Goal: Task Accomplishment & Management: Manage account settings

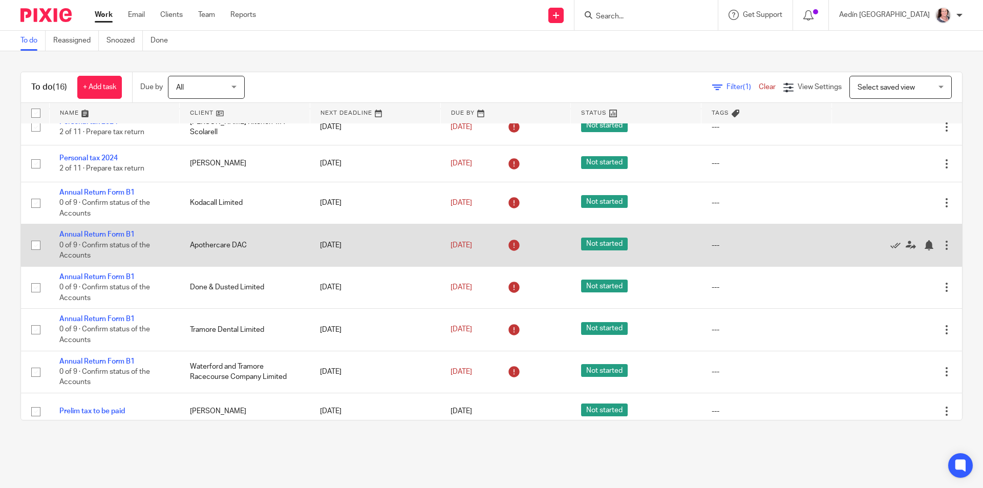
scroll to position [316, 0]
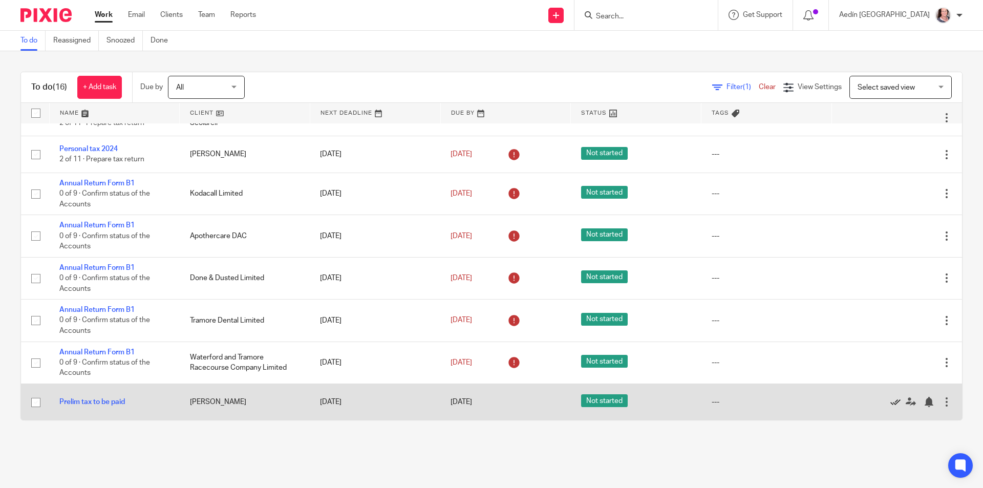
click at [890, 400] on icon at bounding box center [895, 402] width 10 height 10
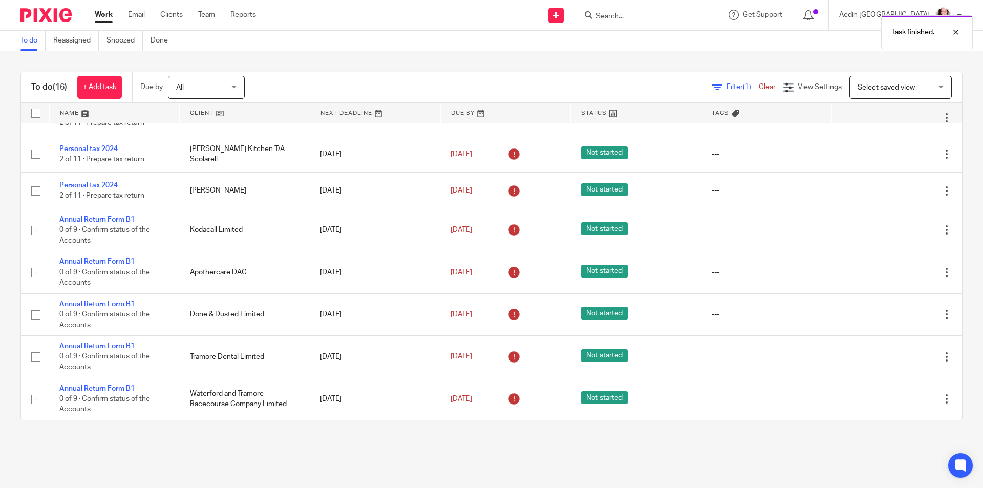
scroll to position [0, 0]
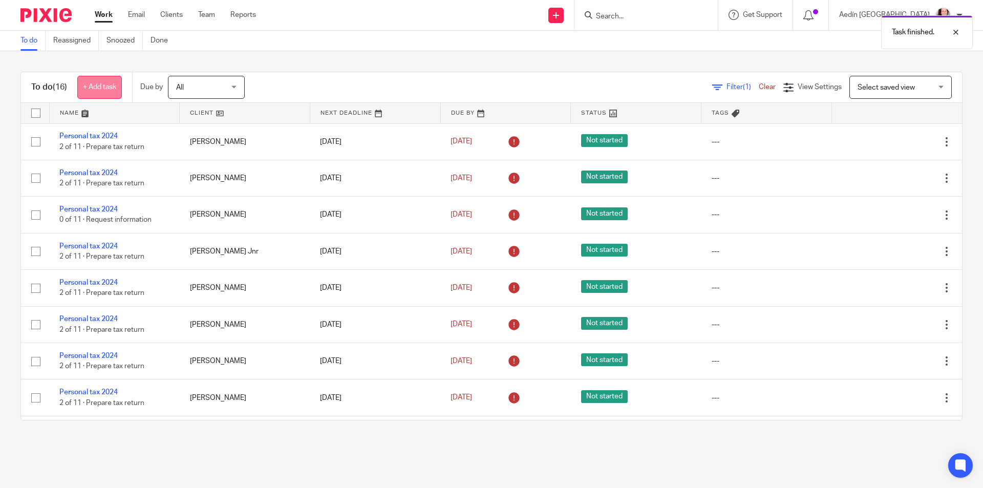
click at [107, 85] on link "+ Add task" at bounding box center [99, 87] width 45 height 23
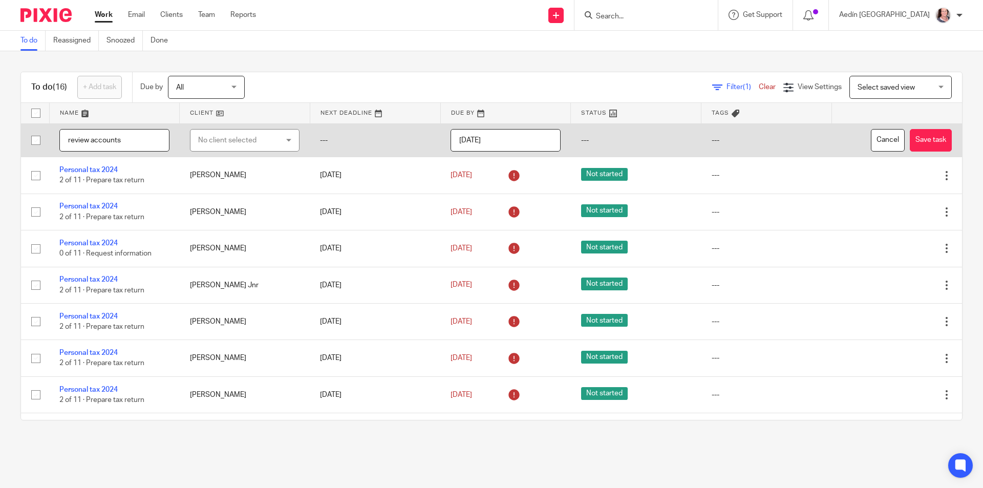
type input "review accounts"
click at [252, 135] on div "No client selected" at bounding box center [238, 139] width 81 height 21
type input "finn"
click at [226, 212] on span "[PERSON_NAME]" at bounding box center [221, 212] width 56 height 7
click at [489, 143] on input "2025-08-14" at bounding box center [505, 140] width 110 height 23
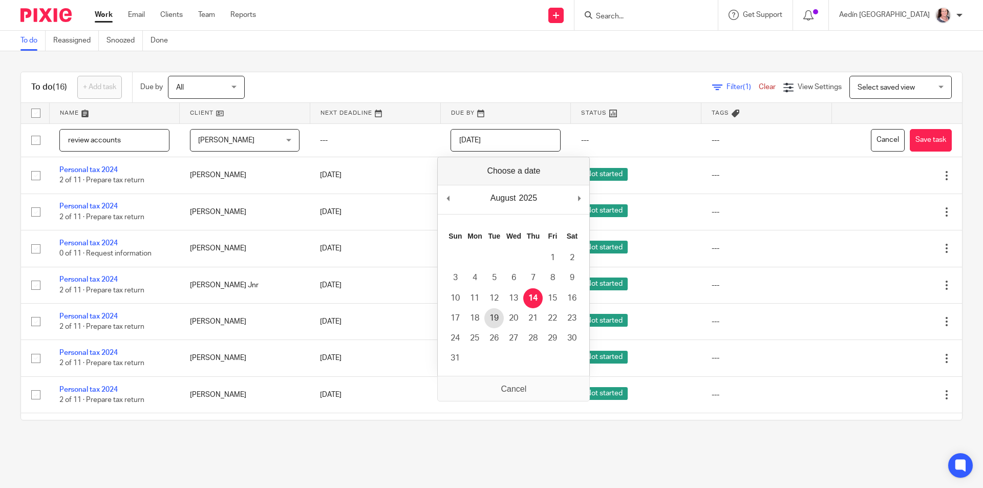
type input "2025-08-19"
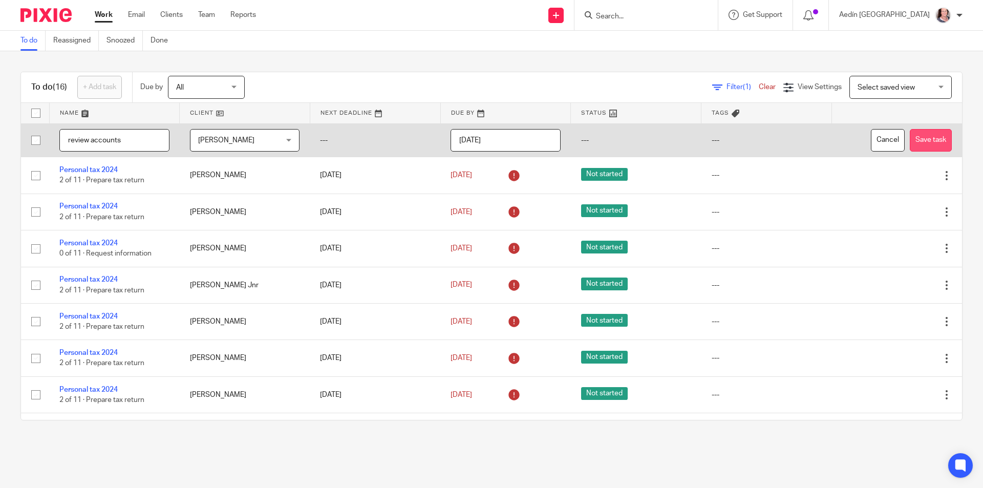
click at [913, 134] on button "Save task" at bounding box center [930, 140] width 42 height 23
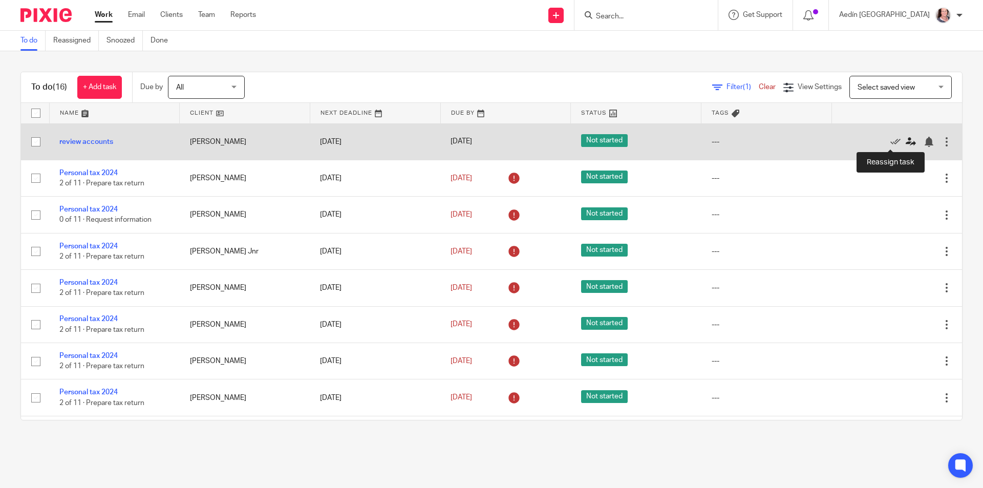
click at [905, 141] on icon at bounding box center [910, 142] width 10 height 10
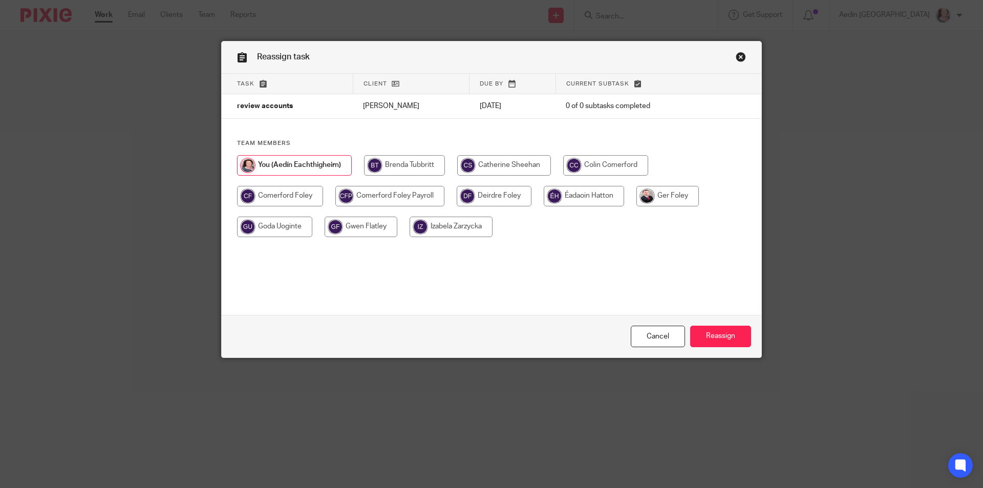
click at [671, 193] on input "radio" at bounding box center [667, 196] width 62 height 20
radio input "true"
click at [719, 331] on input "Reassign" at bounding box center [720, 336] width 61 height 22
